Goal: Task Accomplishment & Management: Use online tool/utility

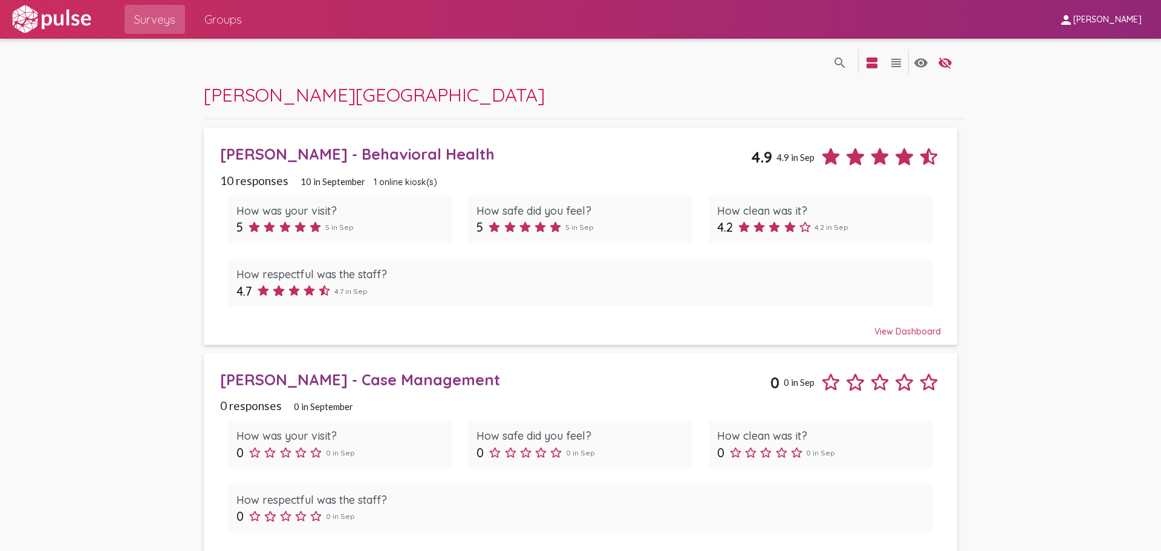
click at [896, 329] on div "View Dashboard" at bounding box center [580, 326] width 721 height 22
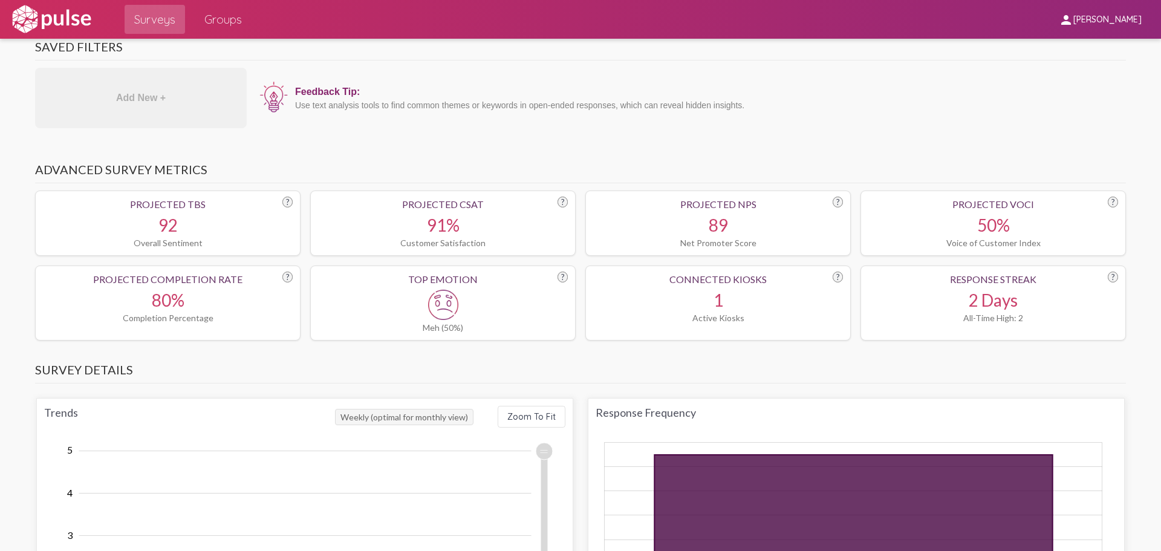
scroll to position [363, 0]
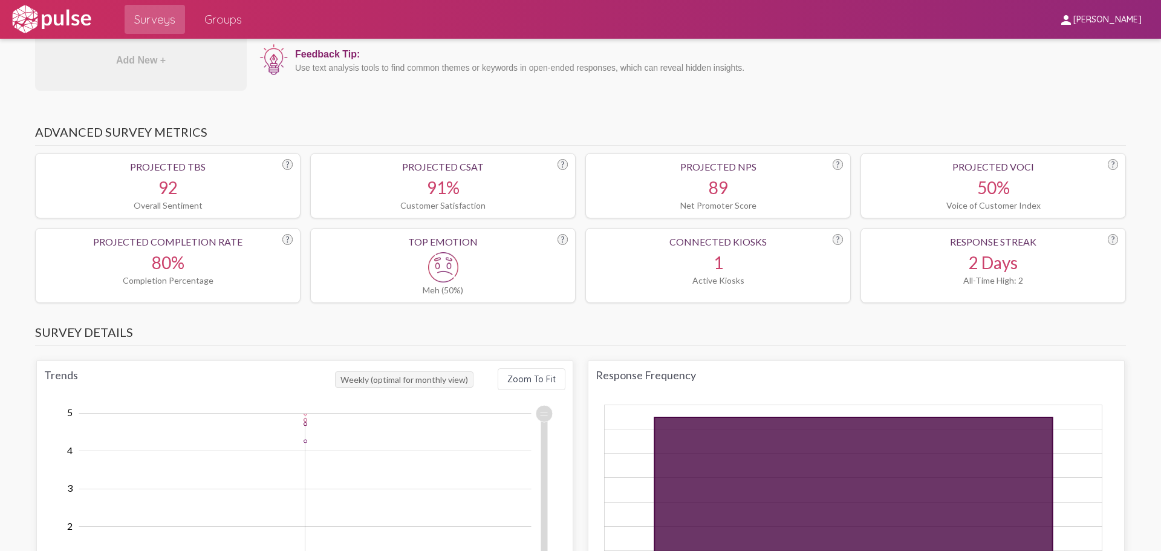
click at [483, 273] on div at bounding box center [443, 267] width 250 height 30
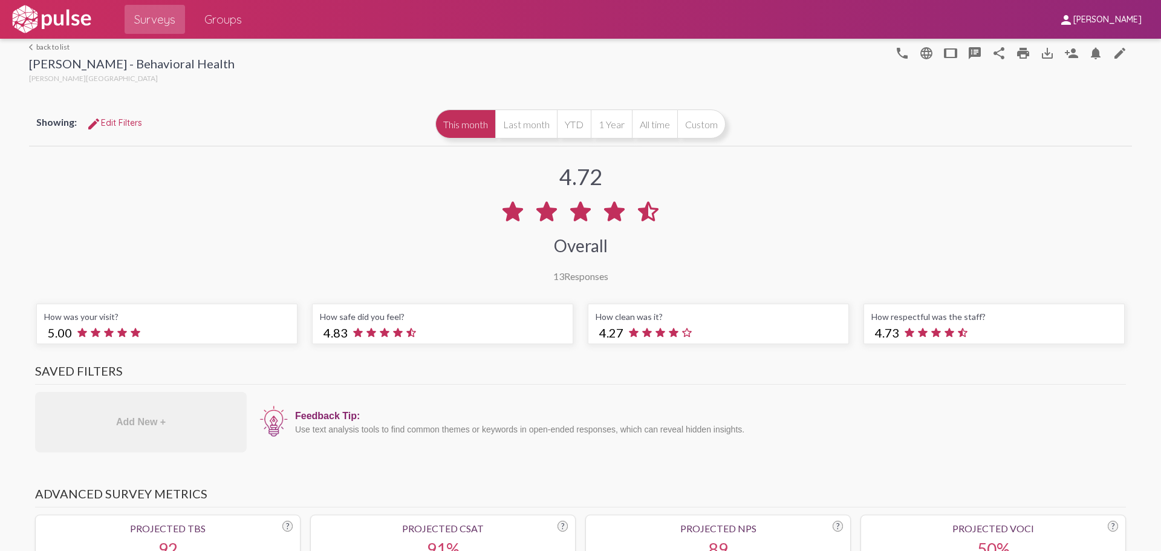
scroll to position [0, 0]
click at [968, 51] on mat-icon "speaker_notes" at bounding box center [975, 54] width 15 height 15
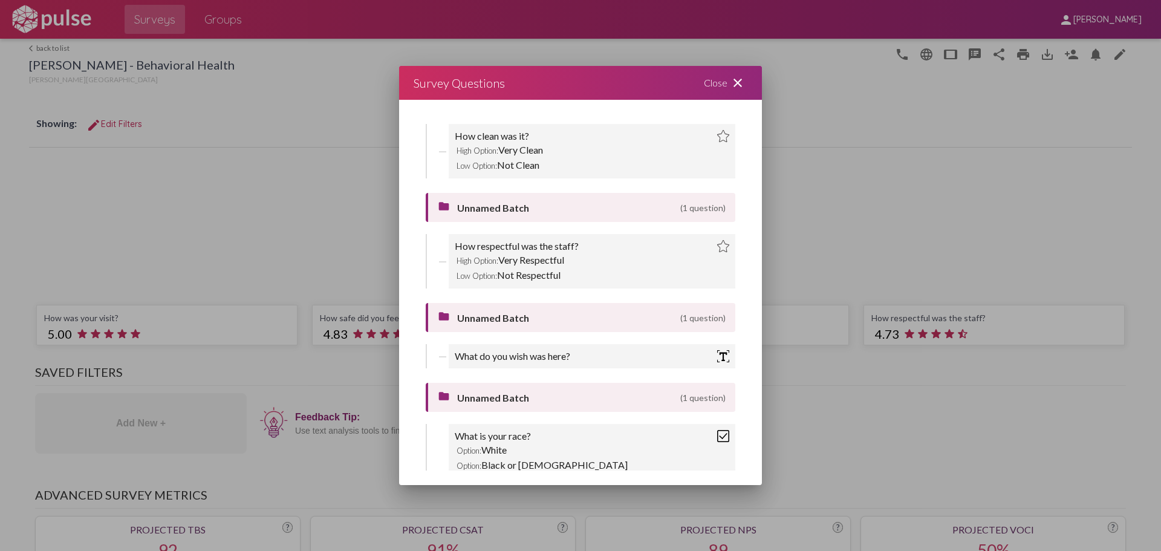
scroll to position [302, 0]
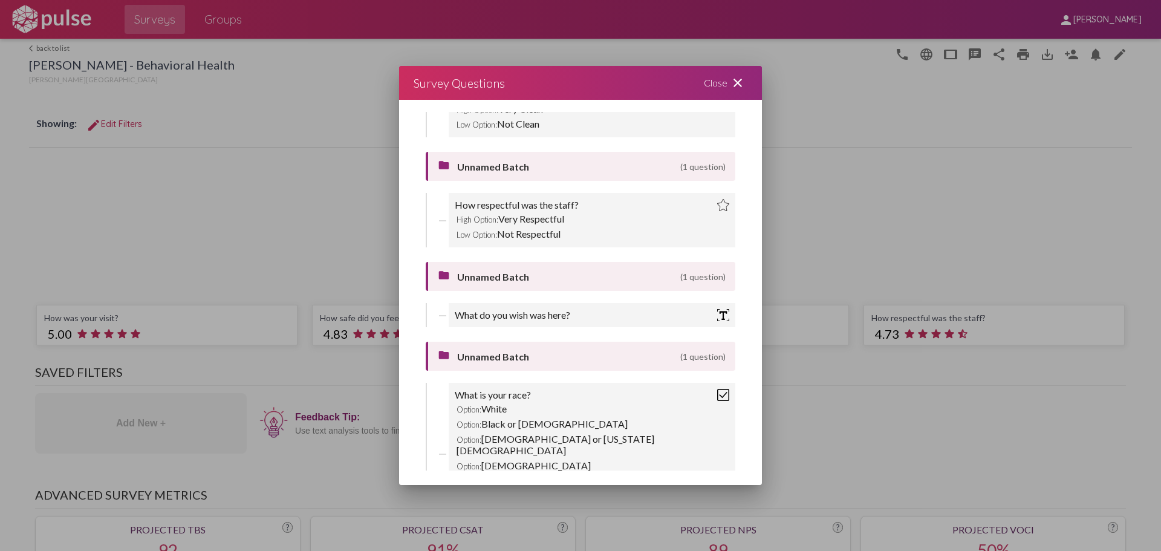
click at [604, 311] on div "What do you wish was here?" at bounding box center [592, 315] width 275 height 12
click at [557, 319] on div "What do you wish was here?" at bounding box center [513, 315] width 116 height 12
click at [717, 317] on img at bounding box center [723, 315] width 12 height 12
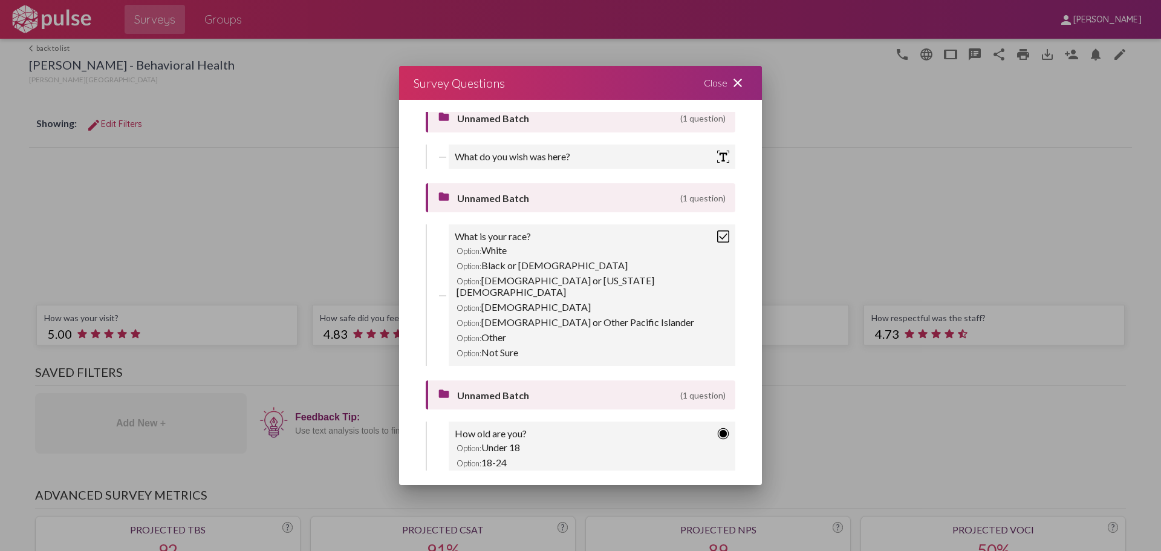
scroll to position [484, 0]
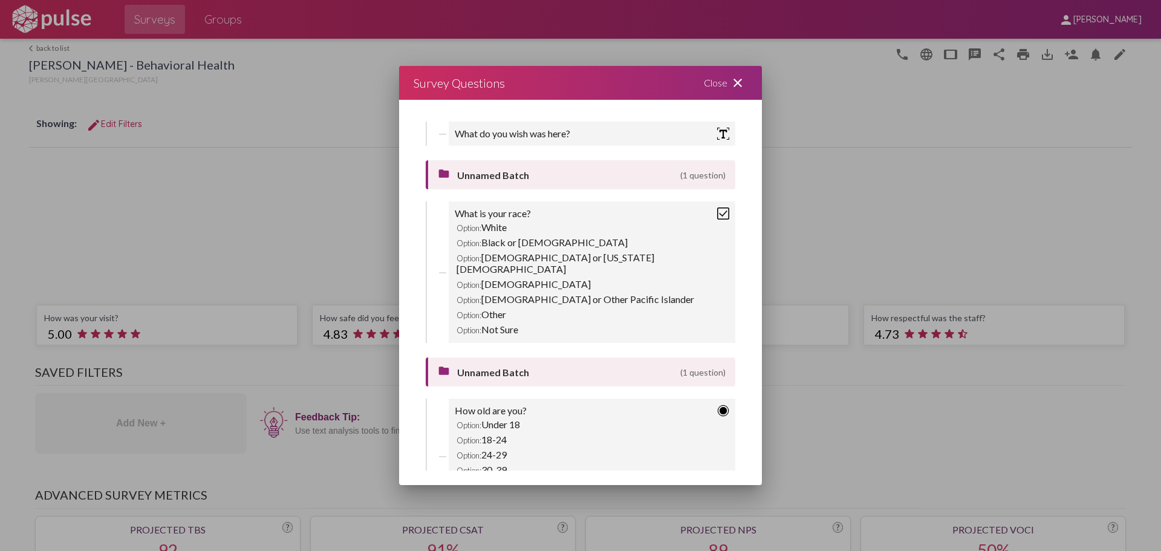
click at [717, 211] on img at bounding box center [723, 213] width 12 height 12
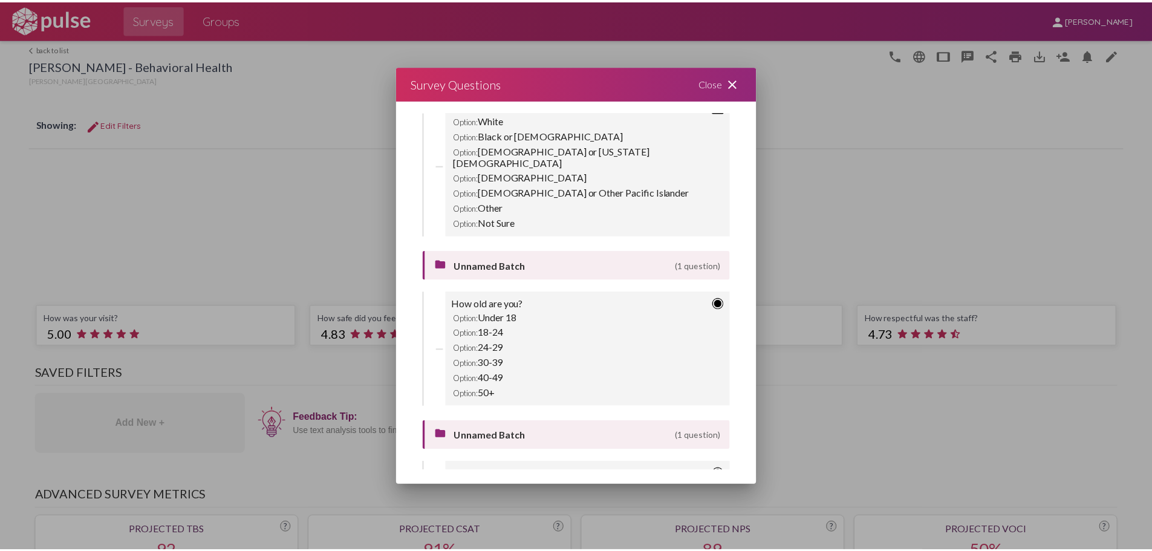
scroll to position [668, 0]
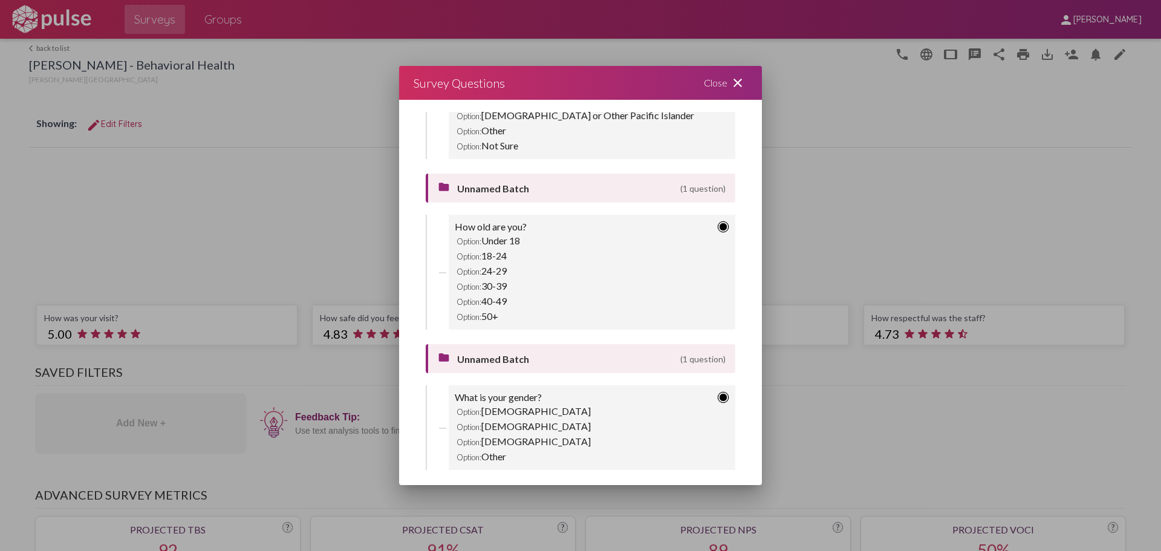
click at [742, 77] on mat-icon "close" at bounding box center [738, 83] width 15 height 15
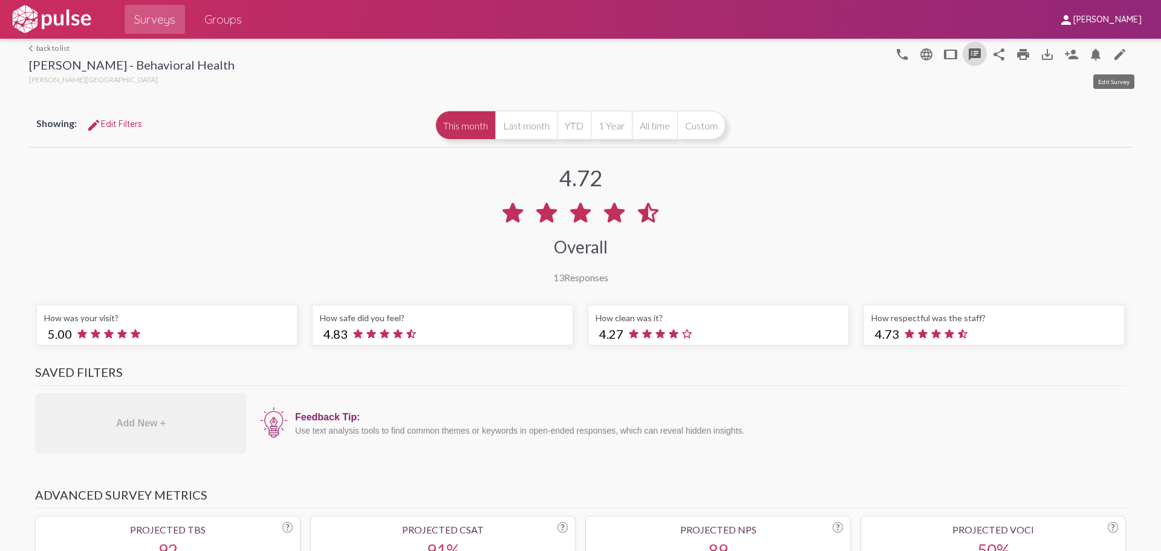
click at [1113, 54] on mat-icon "edit" at bounding box center [1120, 54] width 15 height 15
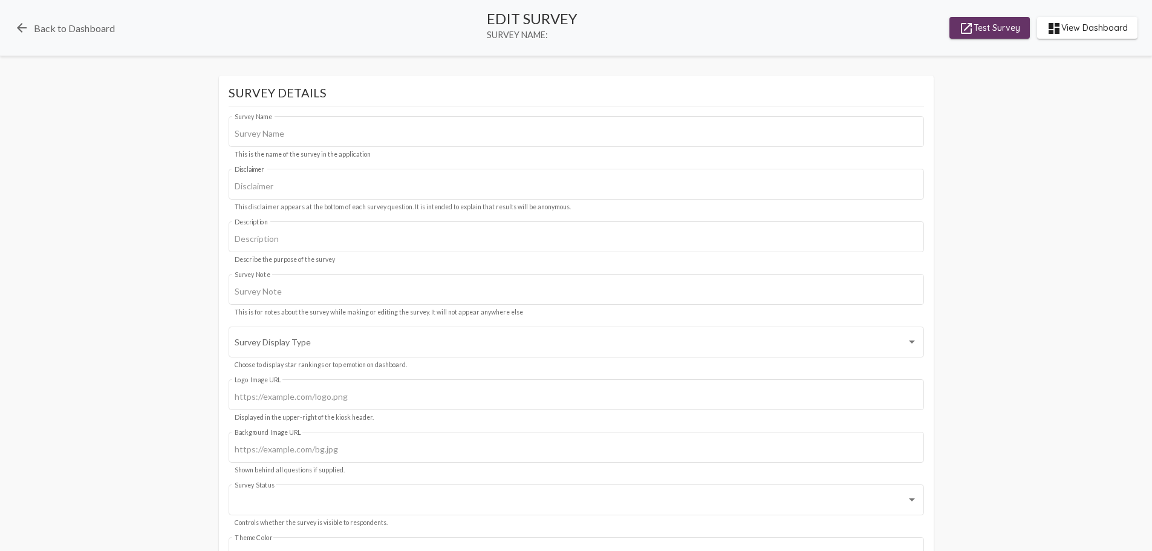
type input "Ritter - Behavioral Health"
type input "We value your privacy, your identity will remain anonymous."
type input "https://rittercenter.org/wp-content/uploads/2021/03/logo.svg"
type input "#c12f5c"
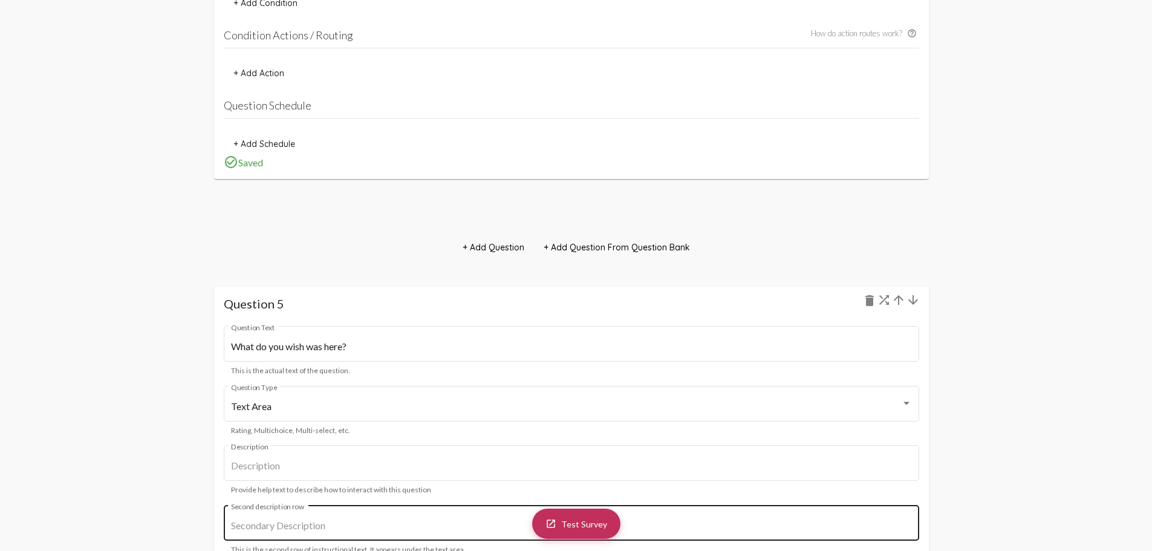
scroll to position [3690, 0]
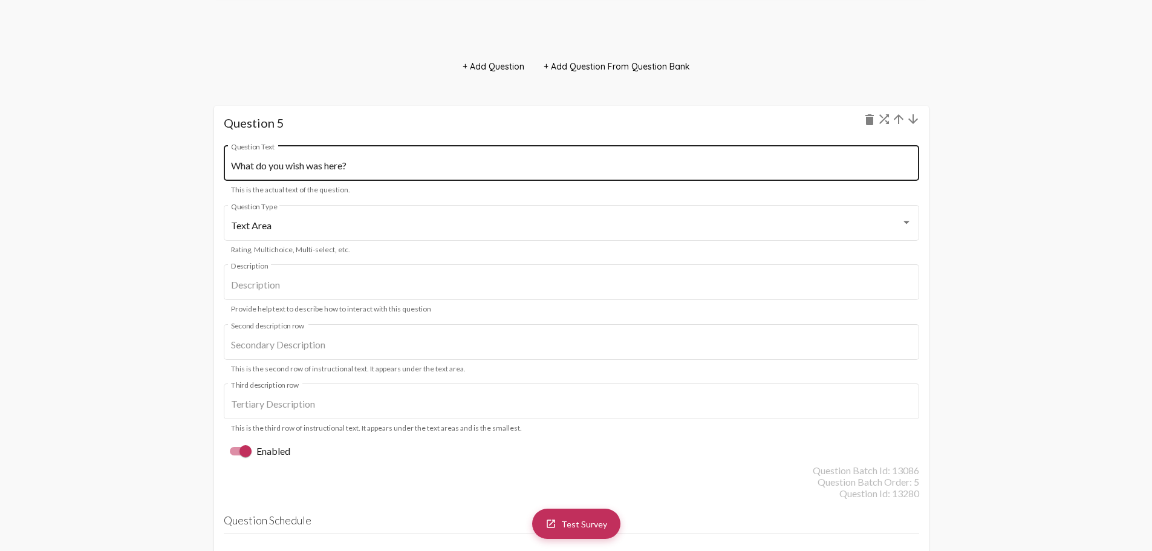
click at [370, 166] on input "What do you wish was here?" at bounding box center [571, 165] width 681 height 11
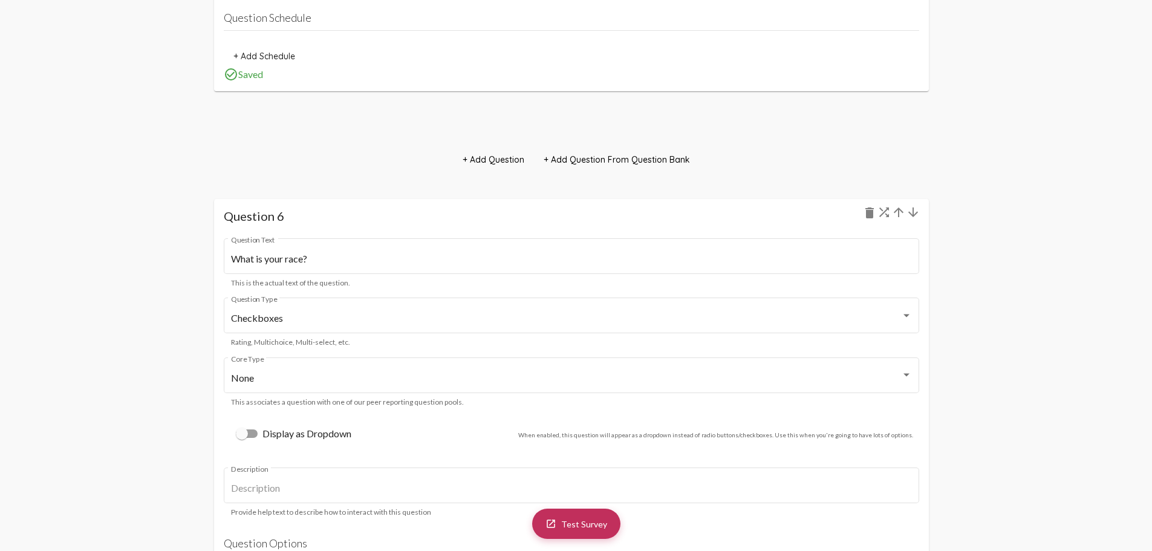
scroll to position [4234, 0]
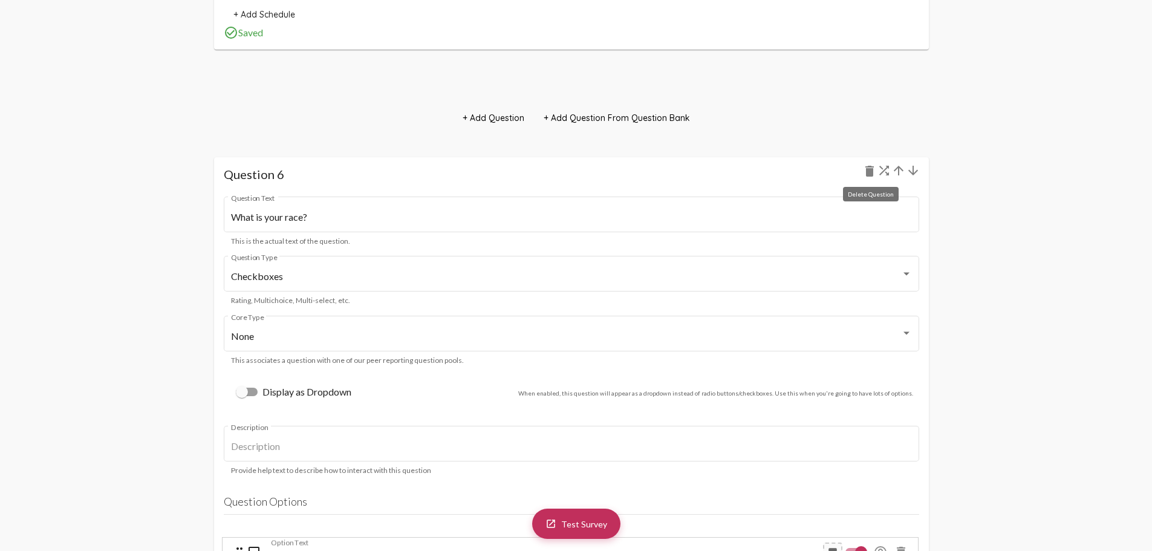
type input "What other feedback would be helpful for us to hear?"
click at [868, 172] on mat-icon "delete" at bounding box center [870, 171] width 15 height 15
click at [871, 169] on mat-icon "delete" at bounding box center [870, 171] width 15 height 15
click at [866, 169] on mat-icon "delete" at bounding box center [870, 171] width 15 height 15
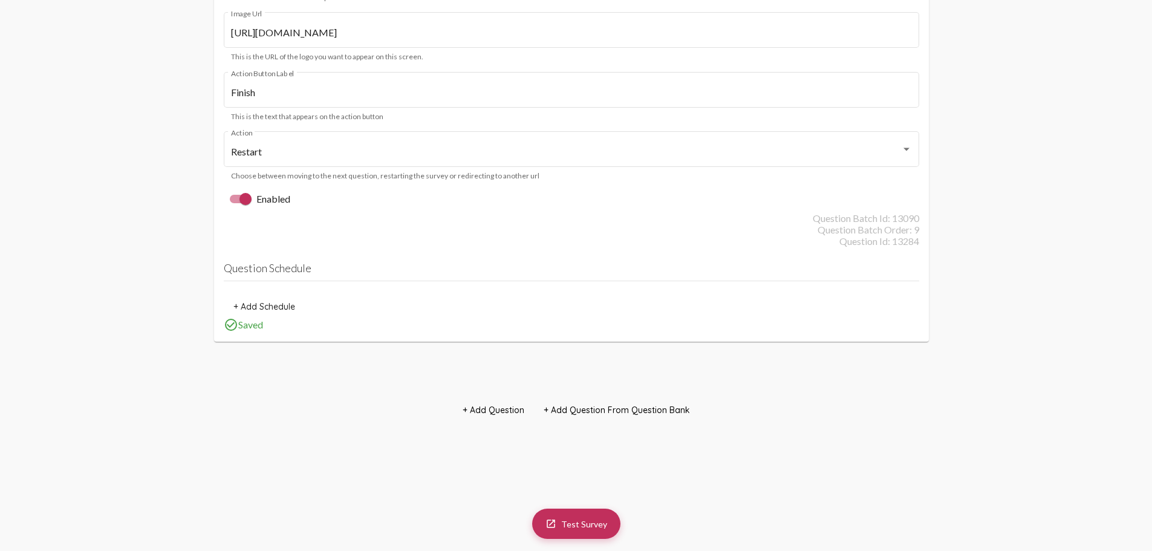
scroll to position [4777, 0]
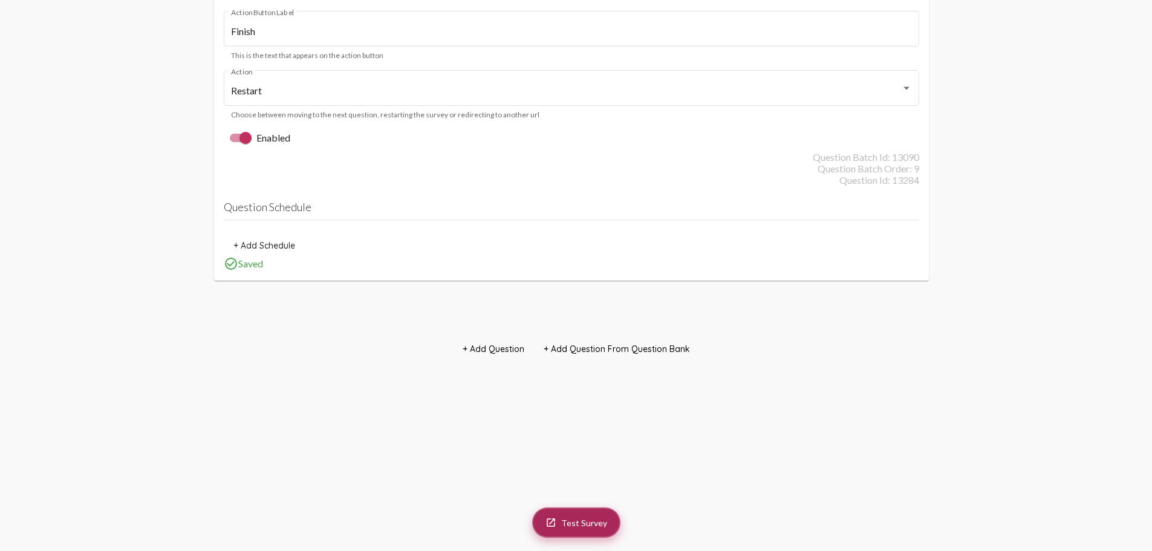
click at [586, 524] on span "Test Survey" at bounding box center [584, 523] width 46 height 10
